Goal: Task Accomplishment & Management: Use online tool/utility

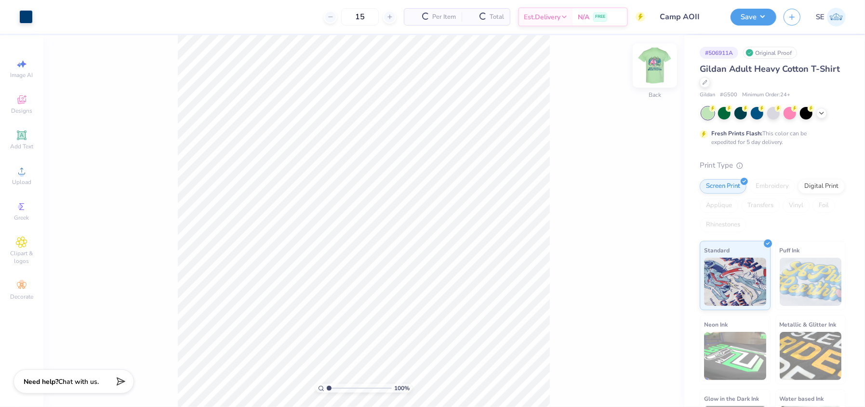
click at [654, 68] on img at bounding box center [655, 65] width 39 height 39
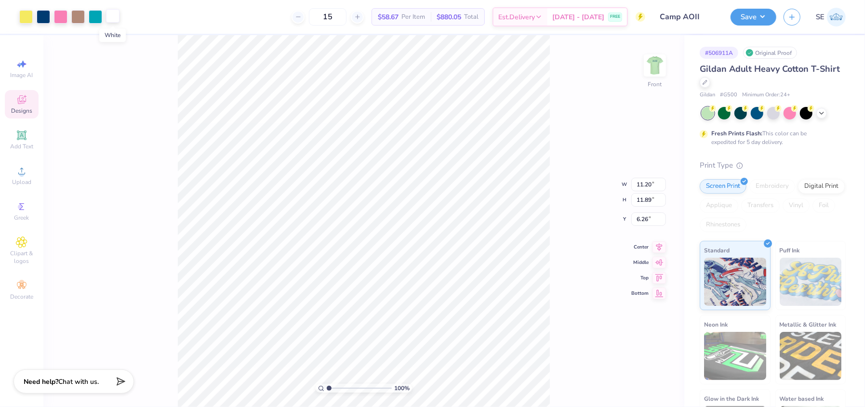
click at [108, 17] on div at bounding box center [112, 15] width 13 height 13
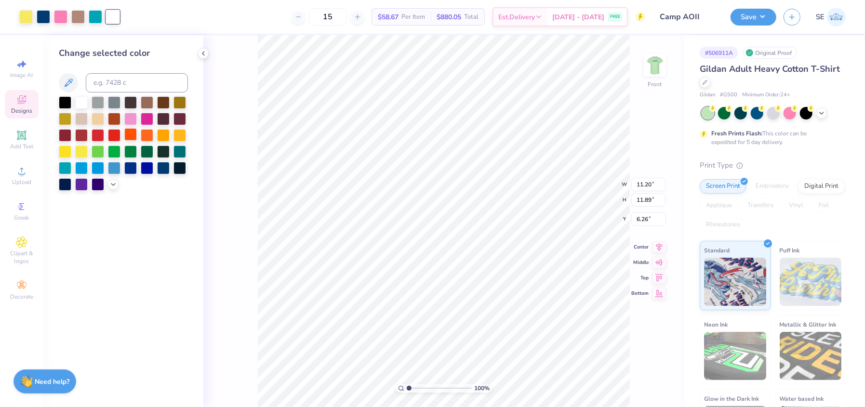
click at [125, 131] on div at bounding box center [130, 134] width 13 height 13
click at [639, 380] on icon at bounding box center [639, 381] width 10 height 10
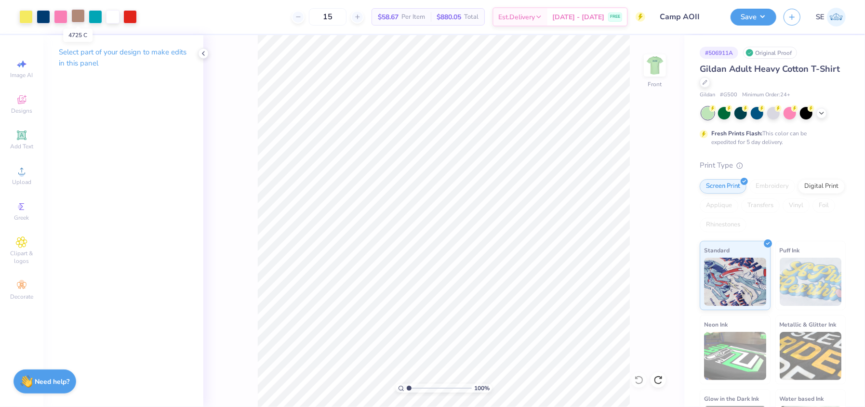
click at [78, 12] on div at bounding box center [77, 15] width 13 height 13
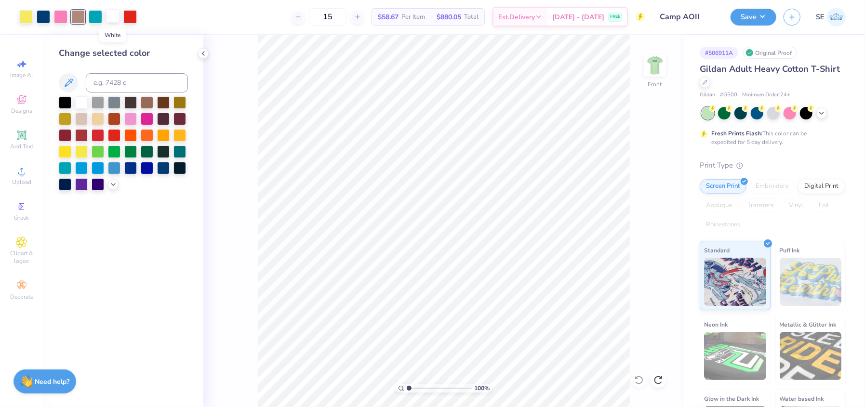
click at [110, 12] on div at bounding box center [112, 15] width 13 height 13
click at [114, 81] on input at bounding box center [137, 82] width 102 height 19
type input "4725"
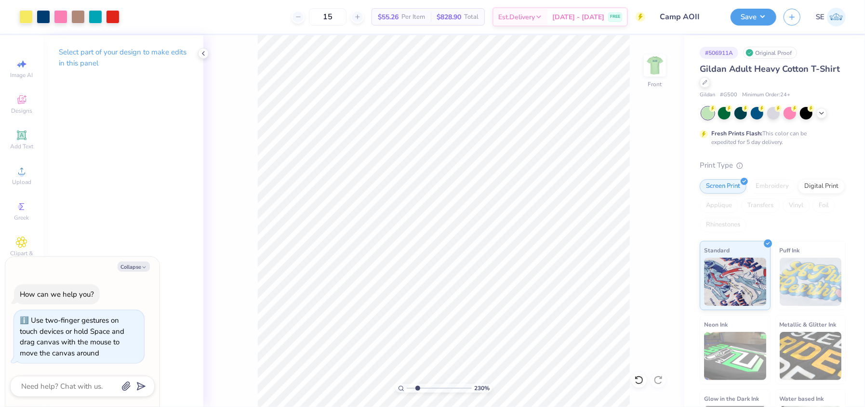
type input "2.29672091411539"
type textarea "x"
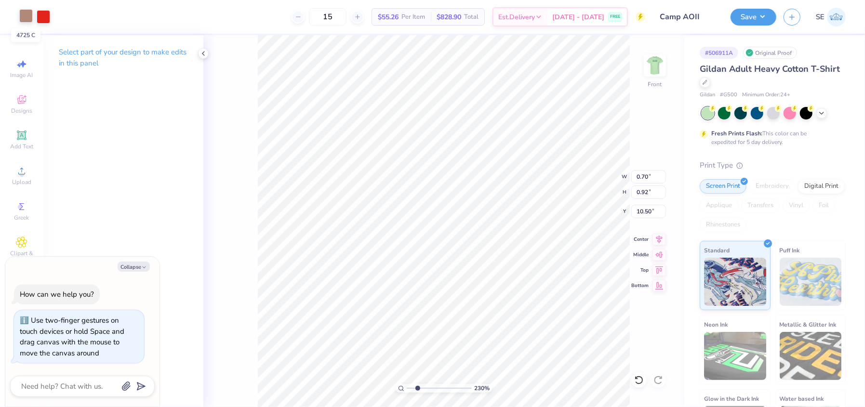
click at [21, 15] on div at bounding box center [25, 15] width 13 height 13
type input "2.29672091411539"
type textarea "x"
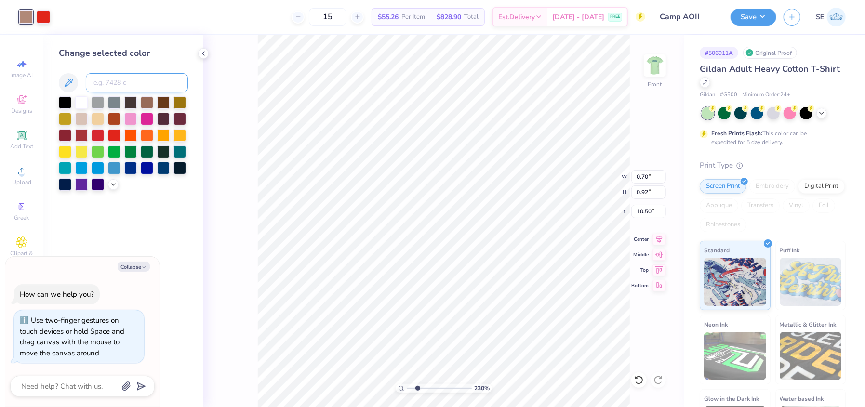
click at [101, 82] on input at bounding box center [137, 82] width 102 height 19
type input "485"
type input "2.29672091411539"
type textarea "x"
type input "2.29672091411539"
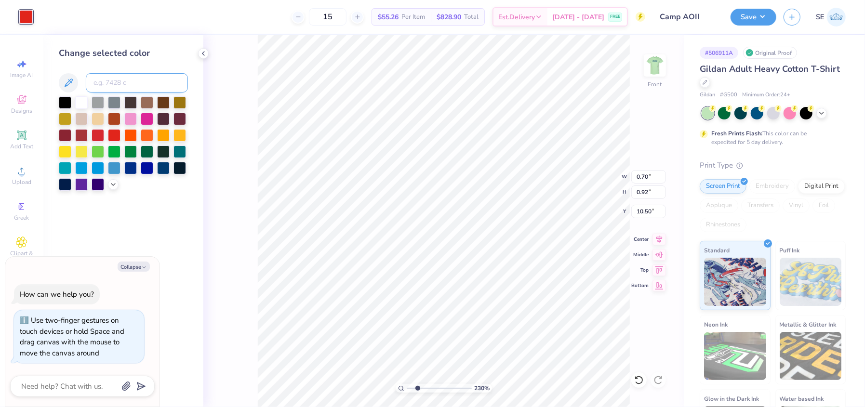
type textarea "x"
type input "2.29672091411539"
type textarea "x"
type input "0.73"
type input "0.81"
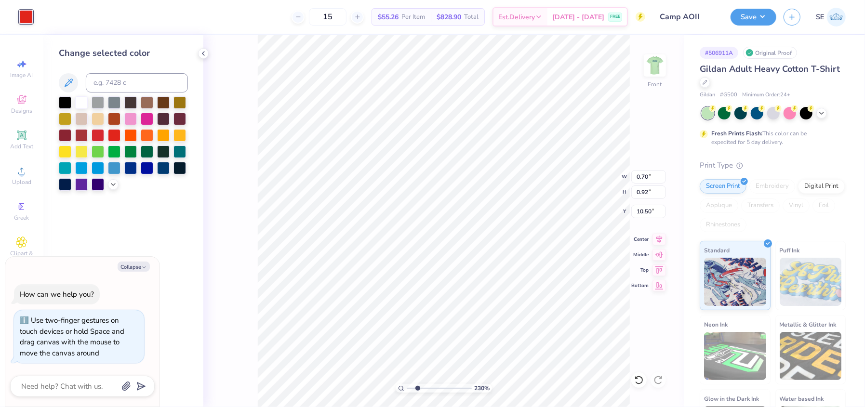
type input "10.55"
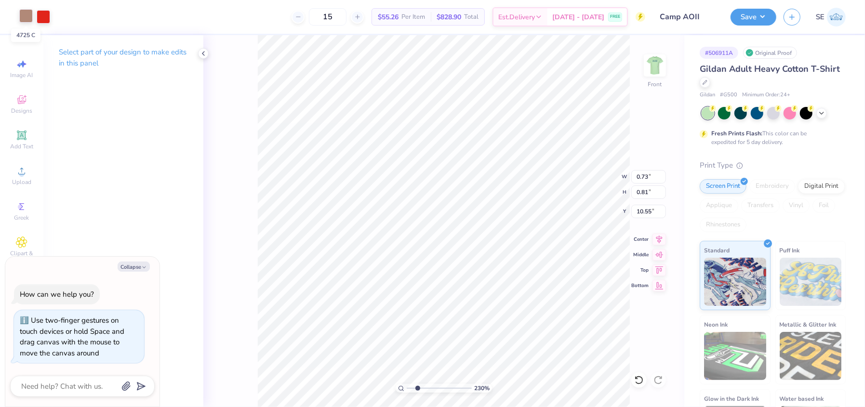
click at [29, 13] on div at bounding box center [25, 15] width 13 height 13
type input "2.29672091411539"
type textarea "x"
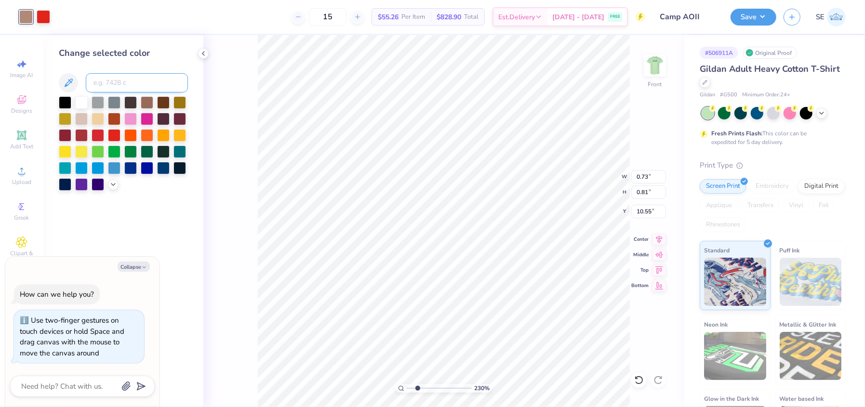
click at [115, 84] on input at bounding box center [137, 82] width 102 height 19
type input "485"
type input "2.29672091411539"
type textarea "x"
type input "2.29672091411539"
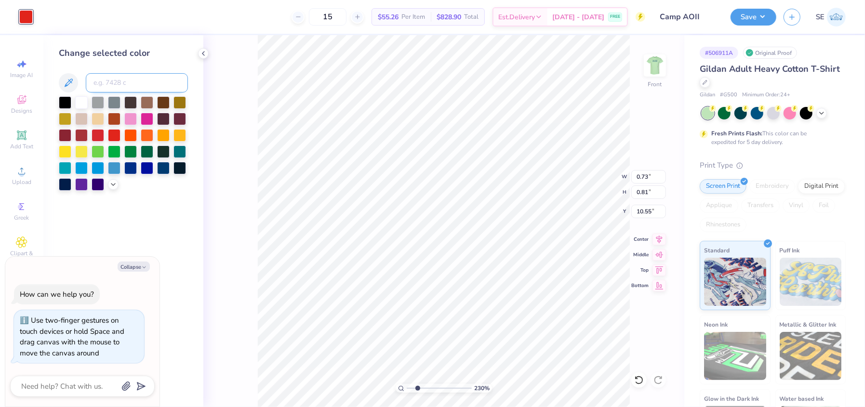
type textarea "x"
click at [636, 379] on icon at bounding box center [637, 378] width 2 height 2
type input "2.29672091411539"
type textarea "x"
click at [636, 379] on icon at bounding box center [637, 378] width 2 height 2
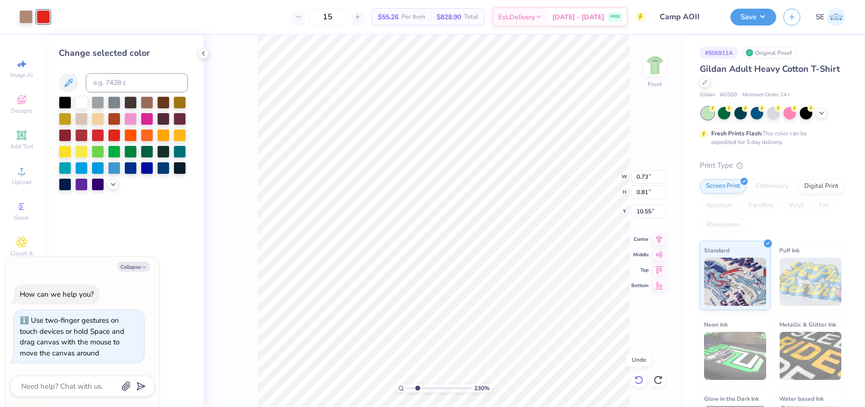
type input "2.29672091411539"
type textarea "x"
click at [651, 134] on div "230 % Front W 0.73 0.73 " H 0.81 0.81 " Y 10.55 10.55 " Center Middle Top Bottom" at bounding box center [443, 221] width 481 height 372
type input "2.29672091411539"
type textarea "x"
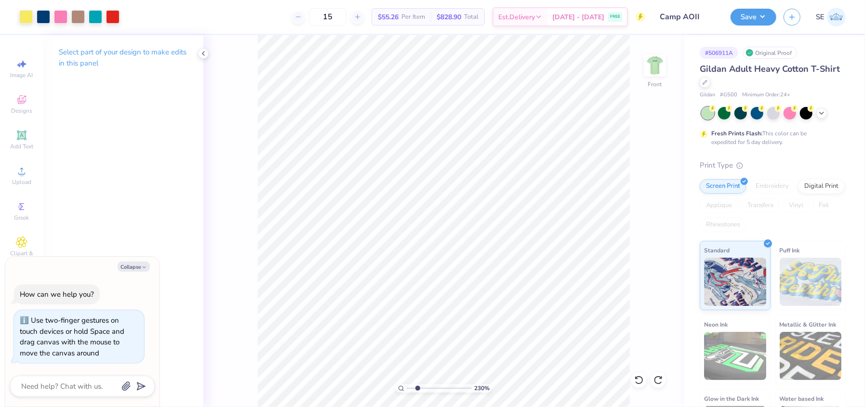
type input "2.29672091411539"
type textarea "x"
type input "2.29672091411539"
type textarea "x"
type input "0.70"
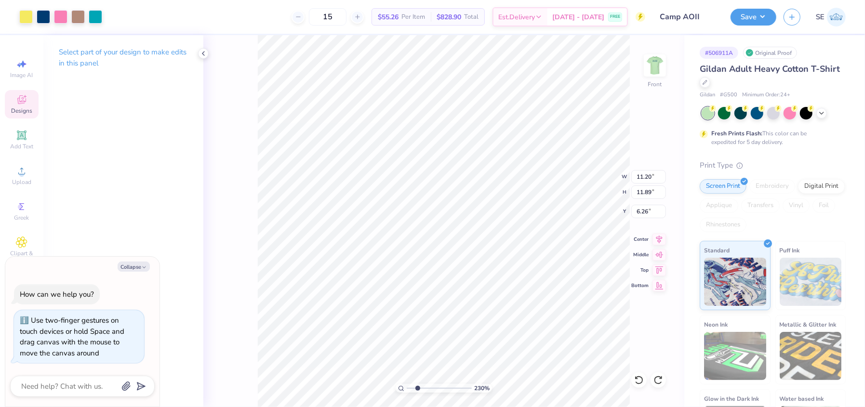
type input "0.92"
type input "10.50"
click at [23, 13] on div at bounding box center [25, 15] width 13 height 13
type input "2.29672091411539"
type textarea "x"
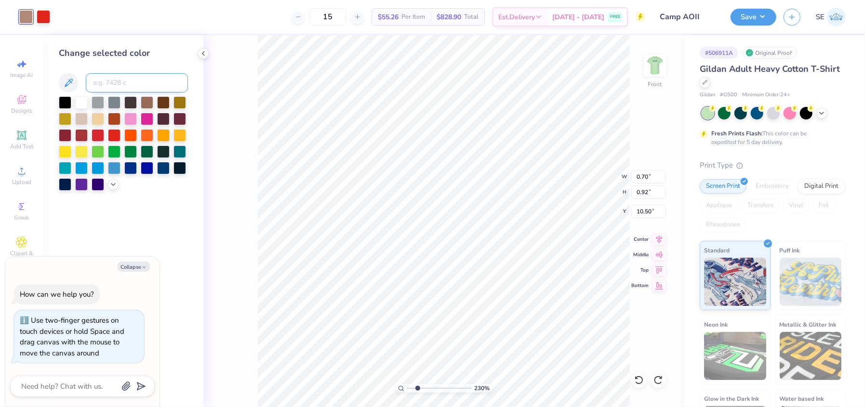
click at [126, 84] on input at bounding box center [137, 82] width 102 height 19
type input "100"
type input "2.29672091411539"
type textarea "x"
type input "2.29672091411539"
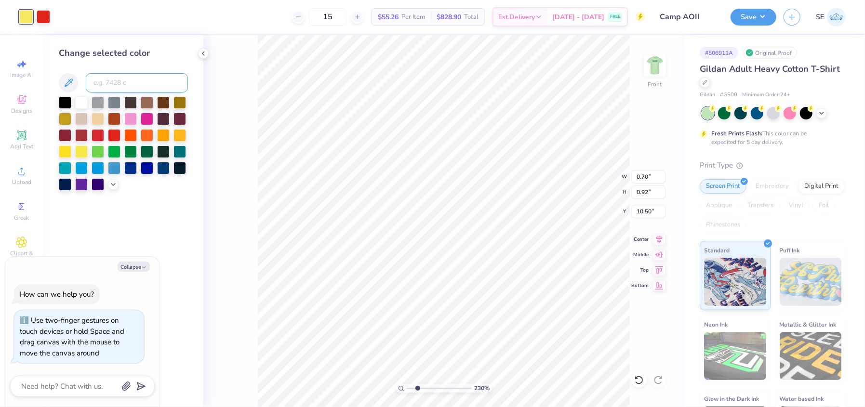
type textarea "x"
type input "2.29672091411539"
type textarea "x"
type input "0.73"
type input "0.81"
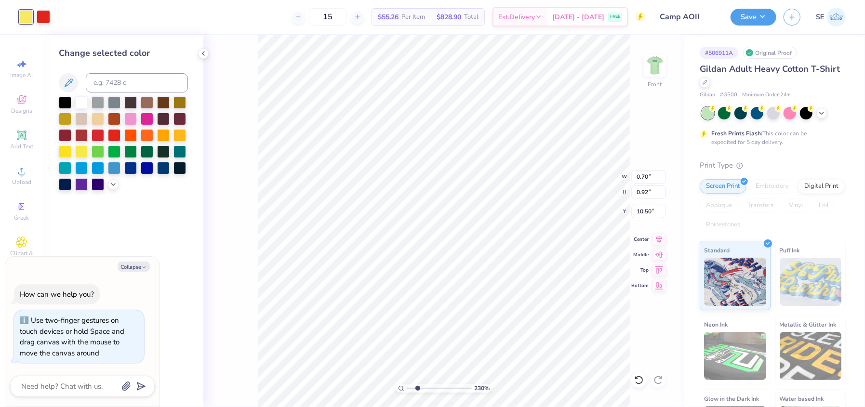
type input "10.55"
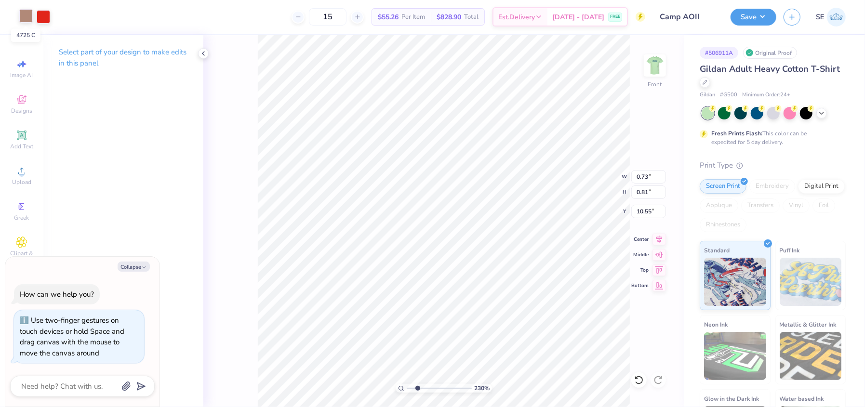
click at [27, 21] on div at bounding box center [25, 15] width 13 height 13
type input "2.29672091411539"
type textarea "x"
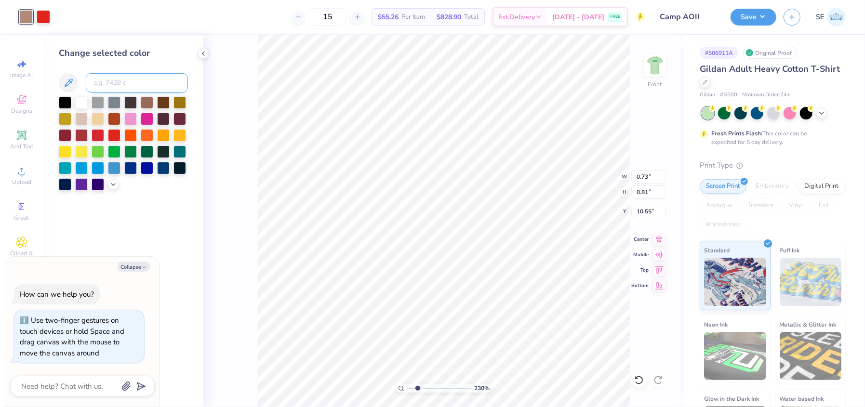
click at [104, 82] on input at bounding box center [137, 82] width 102 height 19
type input "100"
type input "2.29672091411539"
type textarea "x"
type input "2.29672091411539"
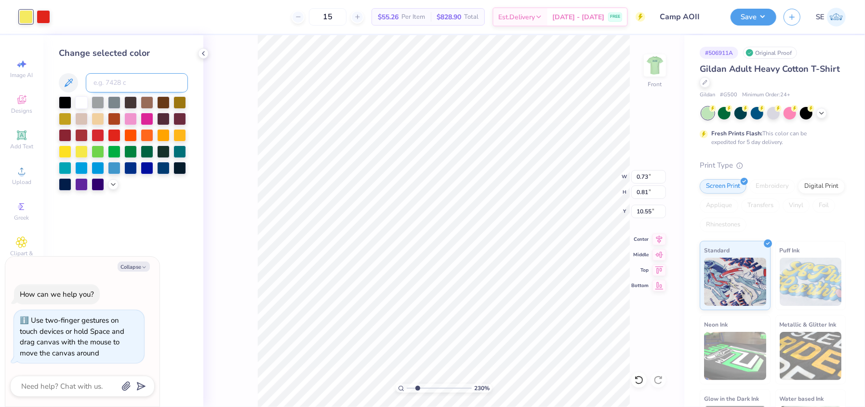
type textarea "x"
type input "2.29672091411539"
type textarea "x"
type input "0.85"
type input "0.80"
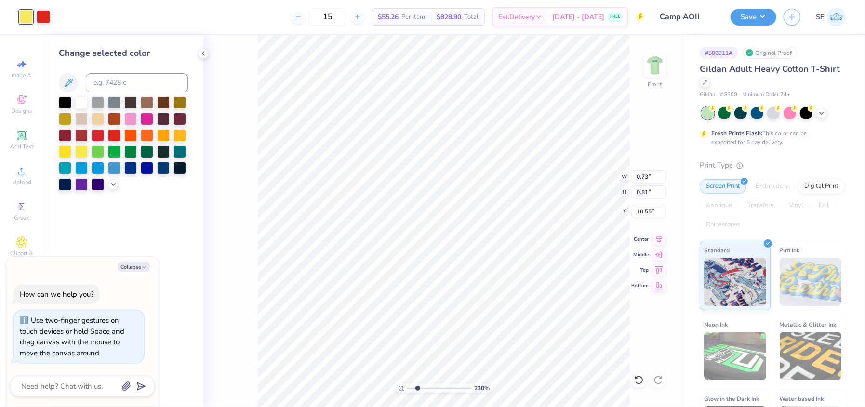
type input "10.96"
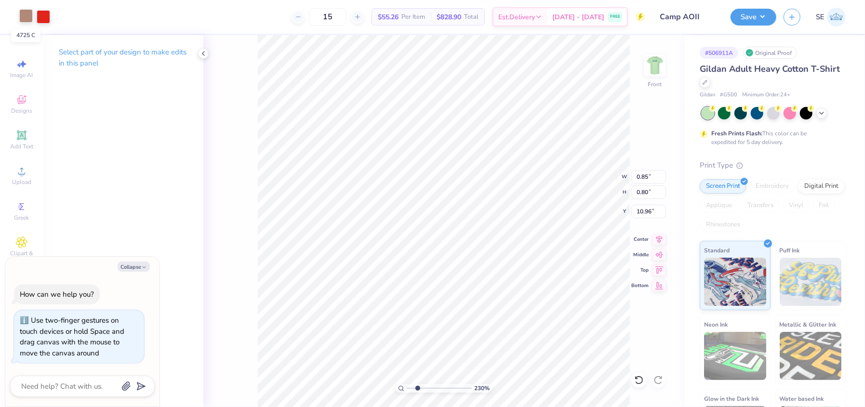
click at [24, 9] on div at bounding box center [25, 15] width 13 height 13
type input "2.29672091411539"
type textarea "x"
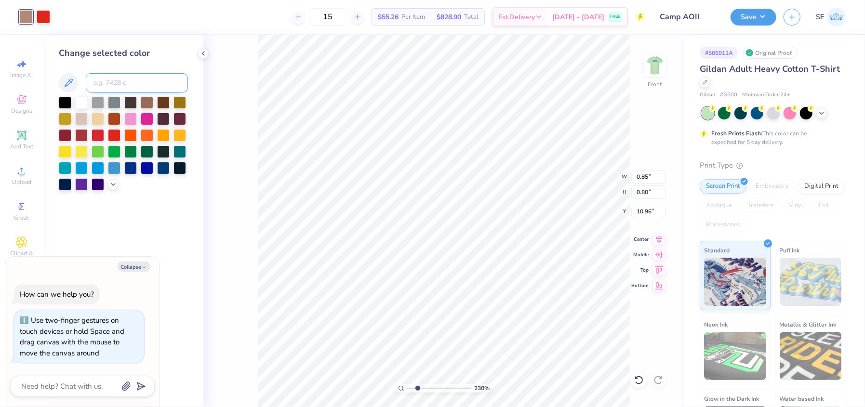
click at [129, 80] on input at bounding box center [137, 82] width 102 height 19
type input "100"
type input "2.29672091411539"
type textarea "x"
type input "2.29672091411539"
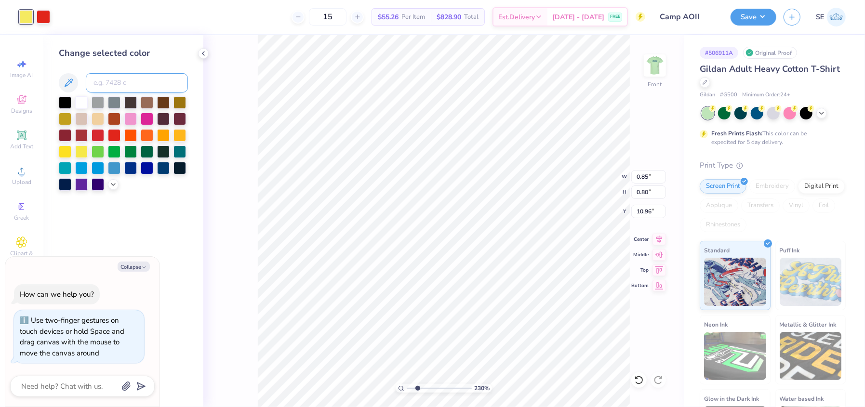
type textarea "x"
click at [669, 135] on div "230 % Front W 0.85 0.85 " H 0.80 0.80 " Y 10.96 10.96 " Center Middle Top Bottom" at bounding box center [443, 221] width 481 height 372
type input "2.29672091411539"
type textarea "x"
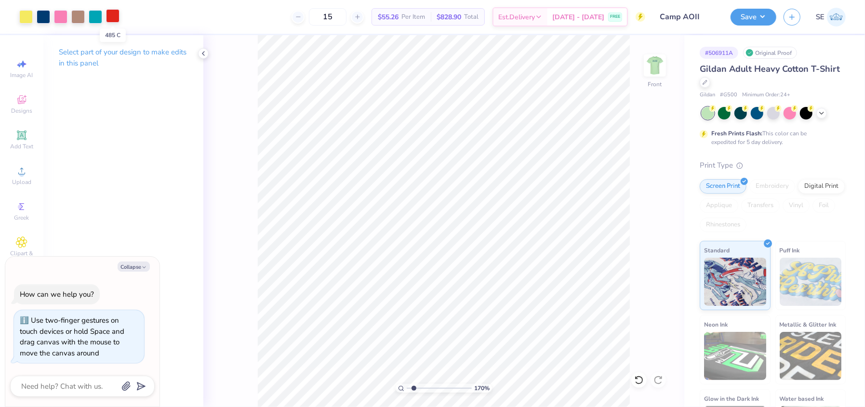
click at [111, 17] on div at bounding box center [112, 15] width 13 height 13
type input "1.69566853258821"
type textarea "x"
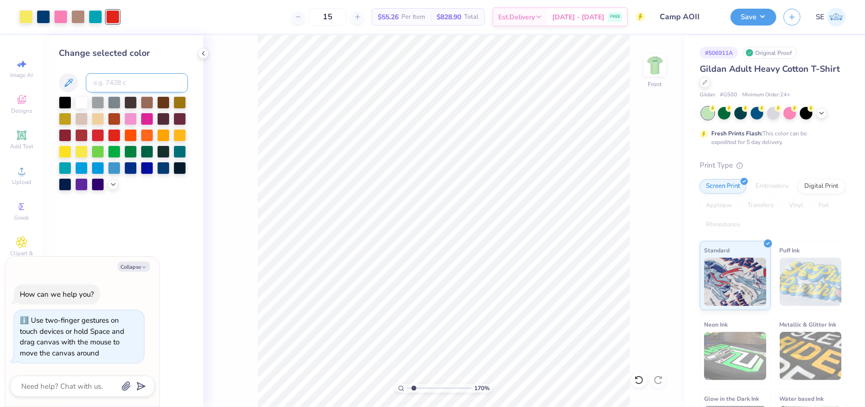
click at [108, 83] on input at bounding box center [137, 82] width 102 height 19
type input "541"
type input "1.69566853258821"
type textarea "x"
type input "1.69566853258821"
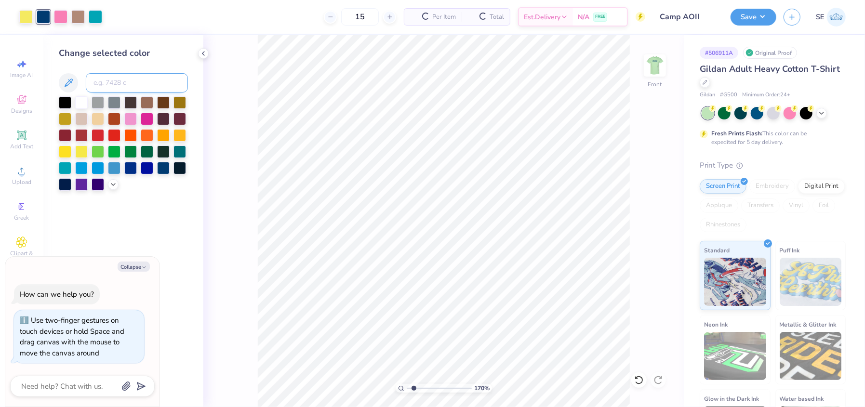
type textarea "x"
type input "c"
click at [92, 18] on div at bounding box center [95, 15] width 13 height 13
type input "1.69566853258821"
type textarea "x"
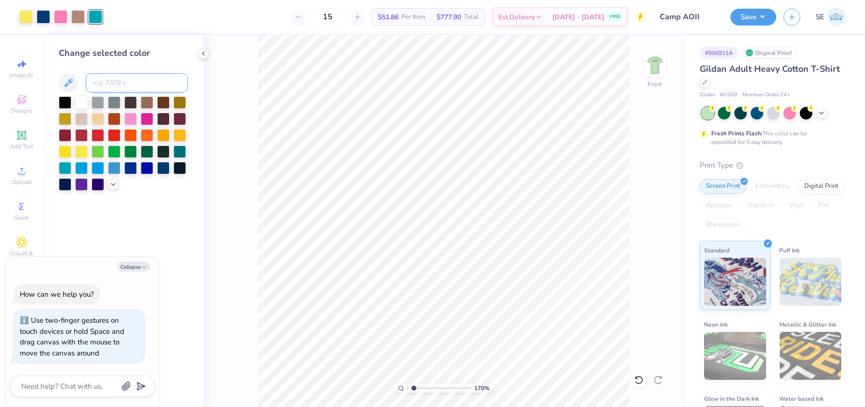
click at [120, 81] on input at bounding box center [137, 82] width 102 height 19
type input "541"
type input "1.69566853258821"
type textarea "x"
type input "1.69566853258821"
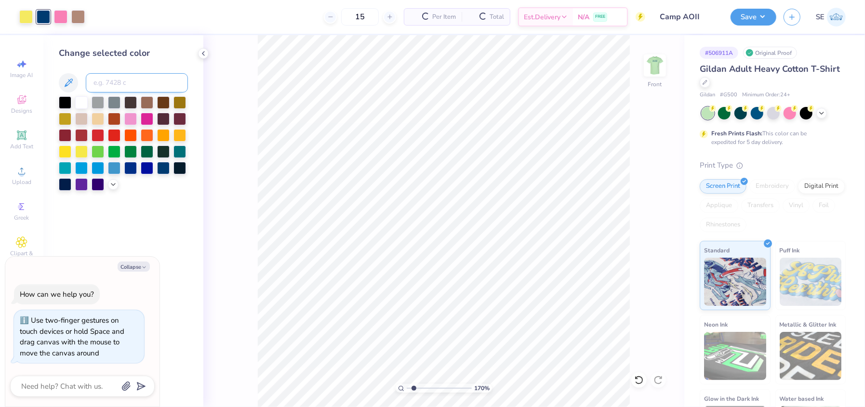
type textarea "x"
click at [250, 213] on div "170 % Front" at bounding box center [443, 221] width 481 height 372
type input "1.33900211635044"
type textarea "x"
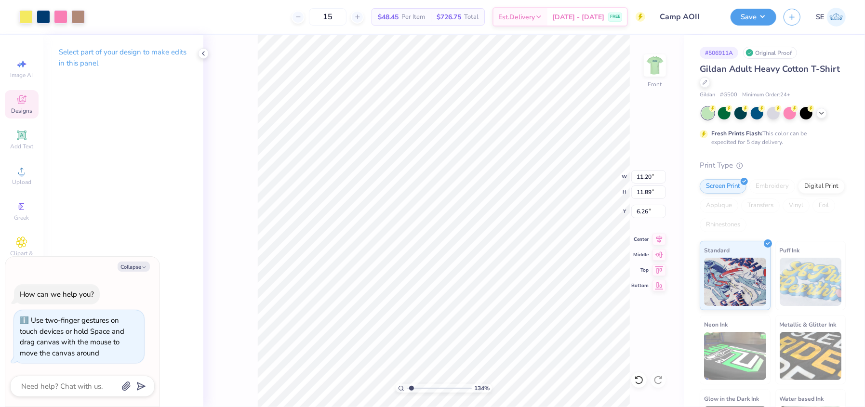
type input "1.33900211635044"
type textarea "x"
type input "1.33900211635044"
type textarea "x"
type input "1.33900211635044"
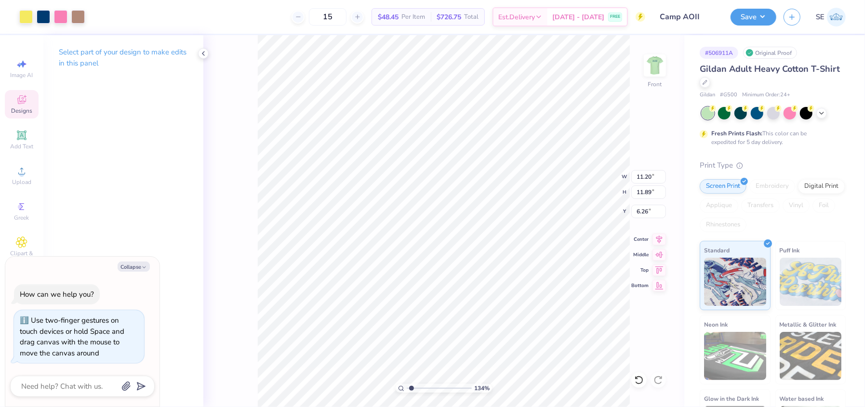
type textarea "x"
type input "1.33900211635044"
type textarea "x"
click at [28, 17] on div at bounding box center [25, 15] width 13 height 13
type input "1.33900211635044"
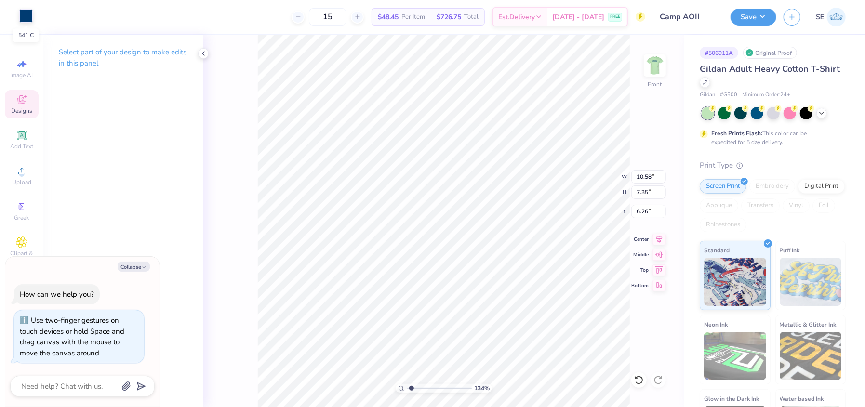
type textarea "x"
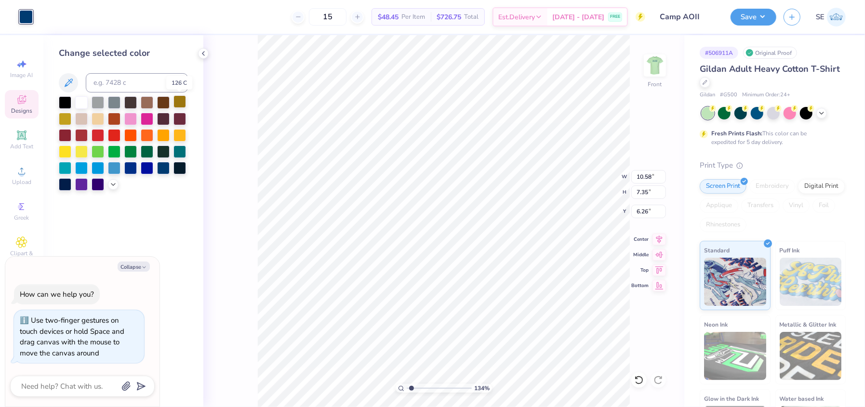
click at [179, 104] on div at bounding box center [180, 101] width 13 height 13
type input "1.33900211635044"
type textarea "x"
click at [636, 382] on icon at bounding box center [639, 381] width 10 height 10
type input "1.33900211635044"
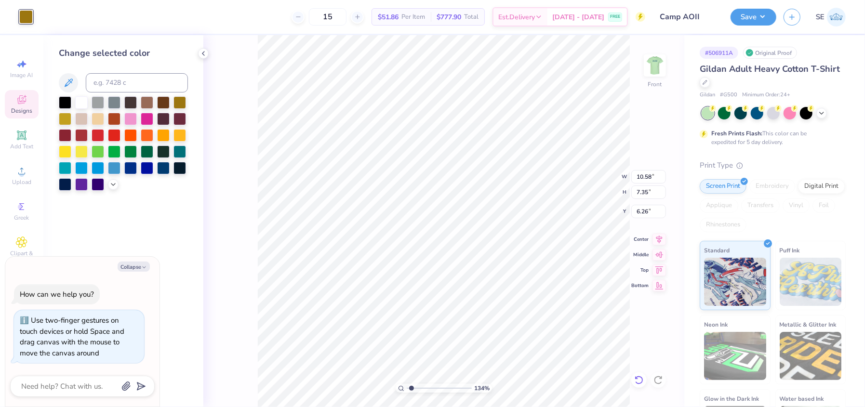
type textarea "x"
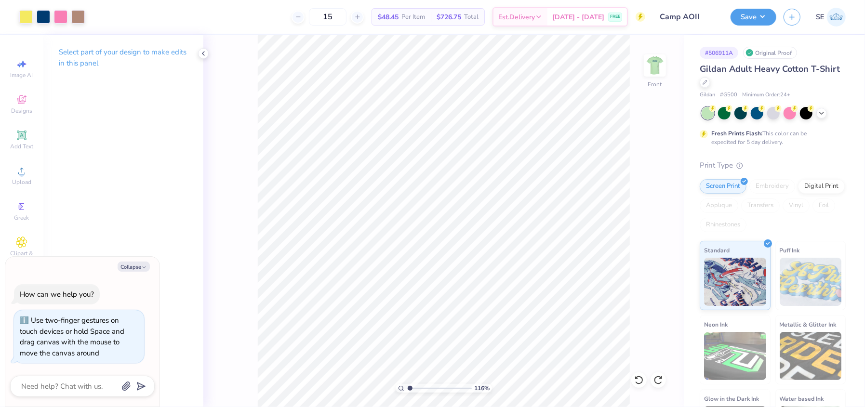
type input "1.16111880880588"
type textarea "x"
type input "1.16111880880588"
type textarea "x"
type input "1.16111880880588"
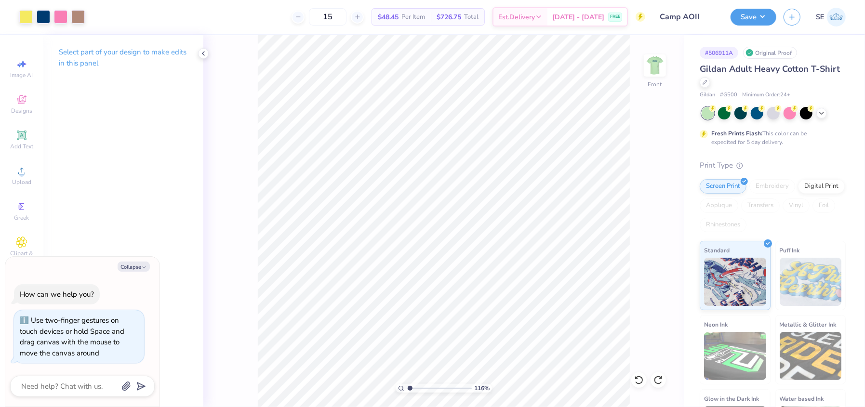
type textarea "x"
type input "1.16111880880588"
type textarea "x"
type input "1.16111880880588"
type textarea "x"
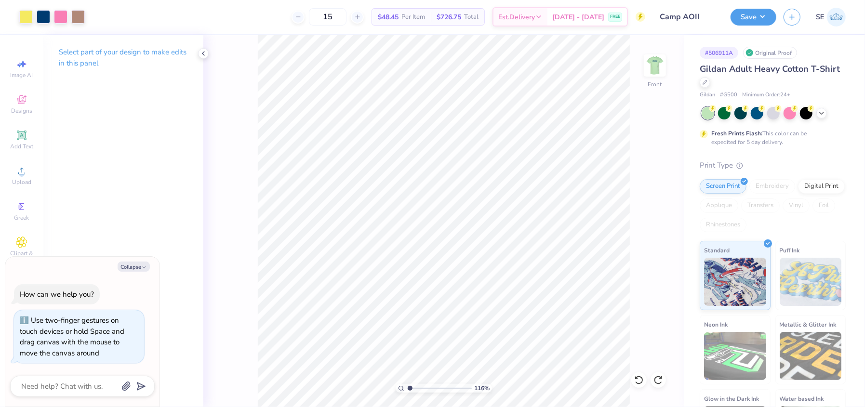
type input "1.16111880880588"
type textarea "x"
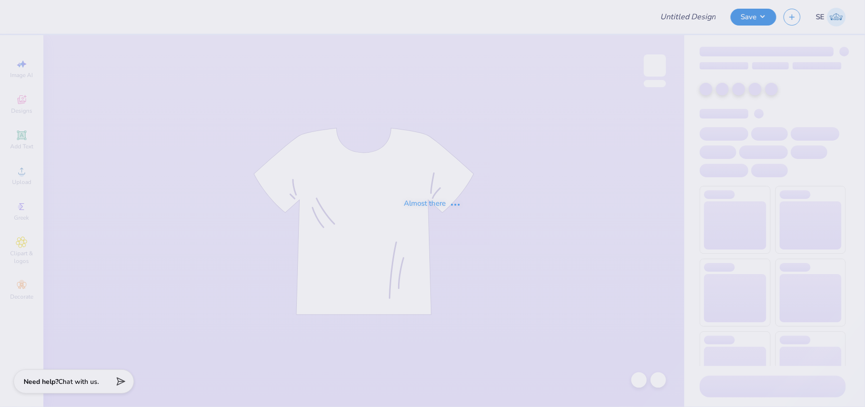
type input "[PERSON_NAME] : [GEOGRAPHIC_DATA][US_STATE]"
type input "24"
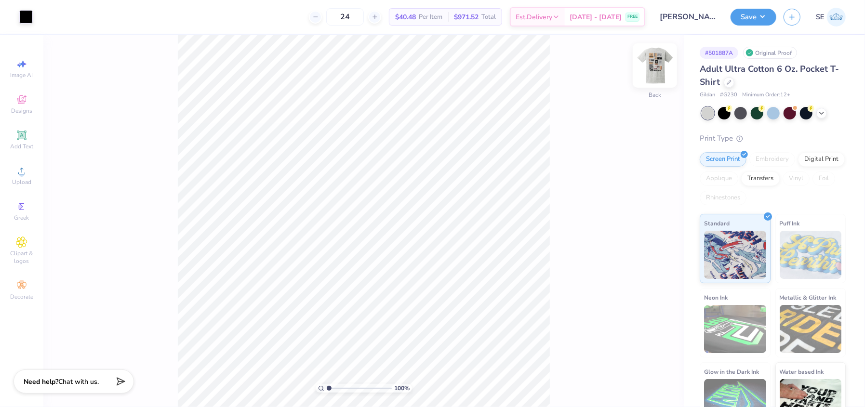
click at [657, 70] on img at bounding box center [655, 65] width 39 height 39
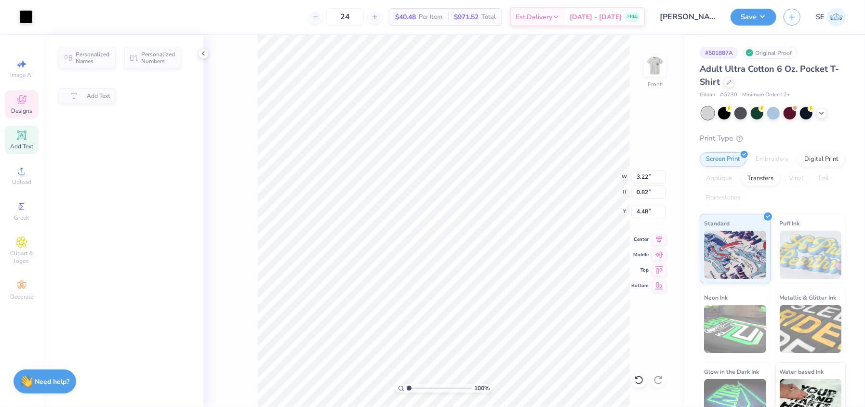
type input "3.22"
type input "0.82"
type input "4.48"
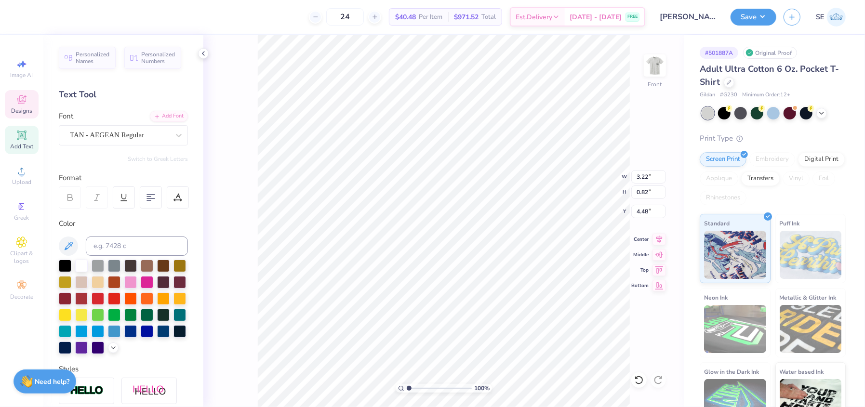
scroll to position [7, 1]
